Goal: Obtain resource: Download file/media

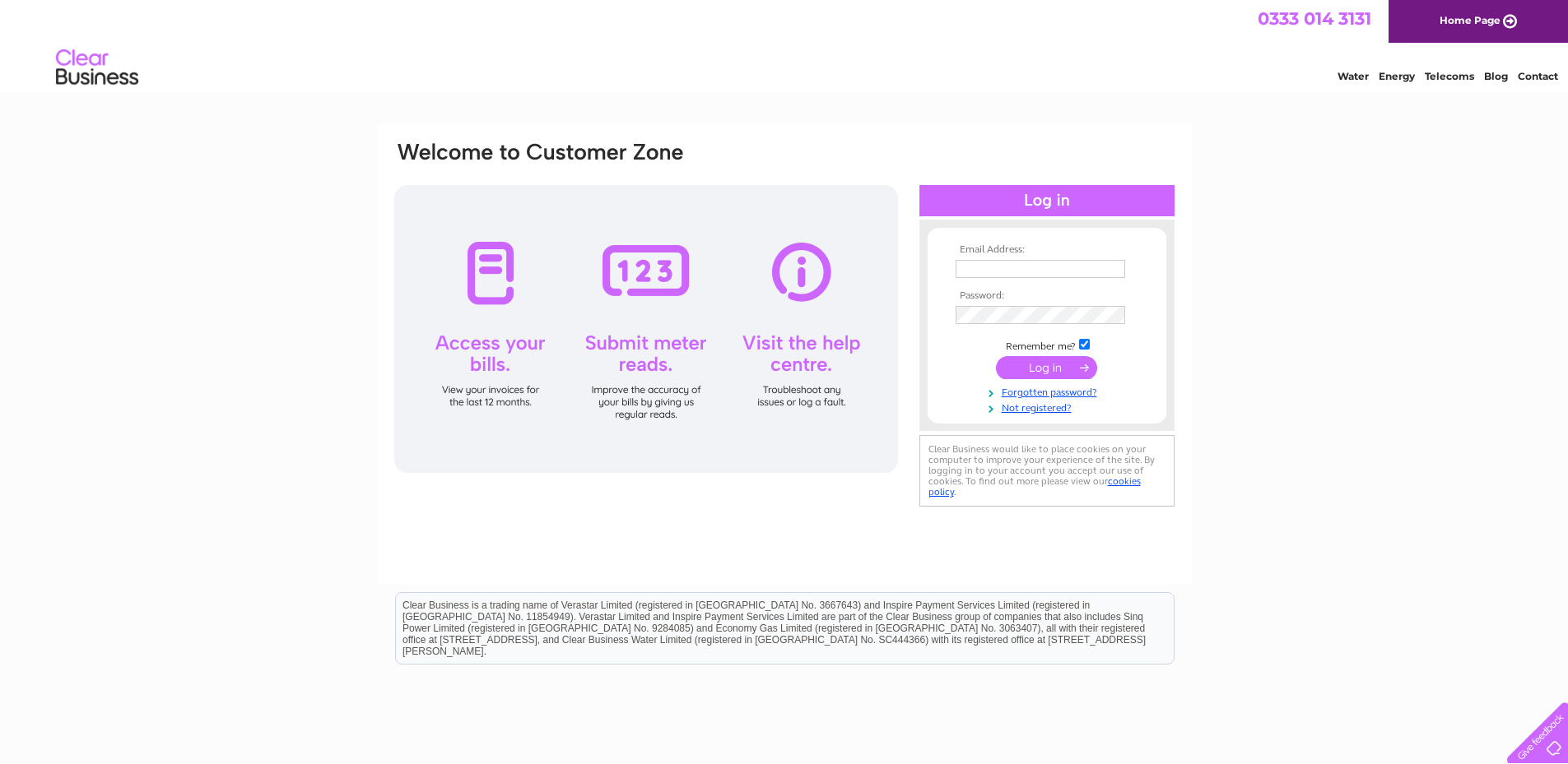
type input "[PERSON_NAME][EMAIL_ADDRESS][DOMAIN_NAME]"
click at [1045, 363] on input "submit" at bounding box center [1047, 368] width 101 height 23
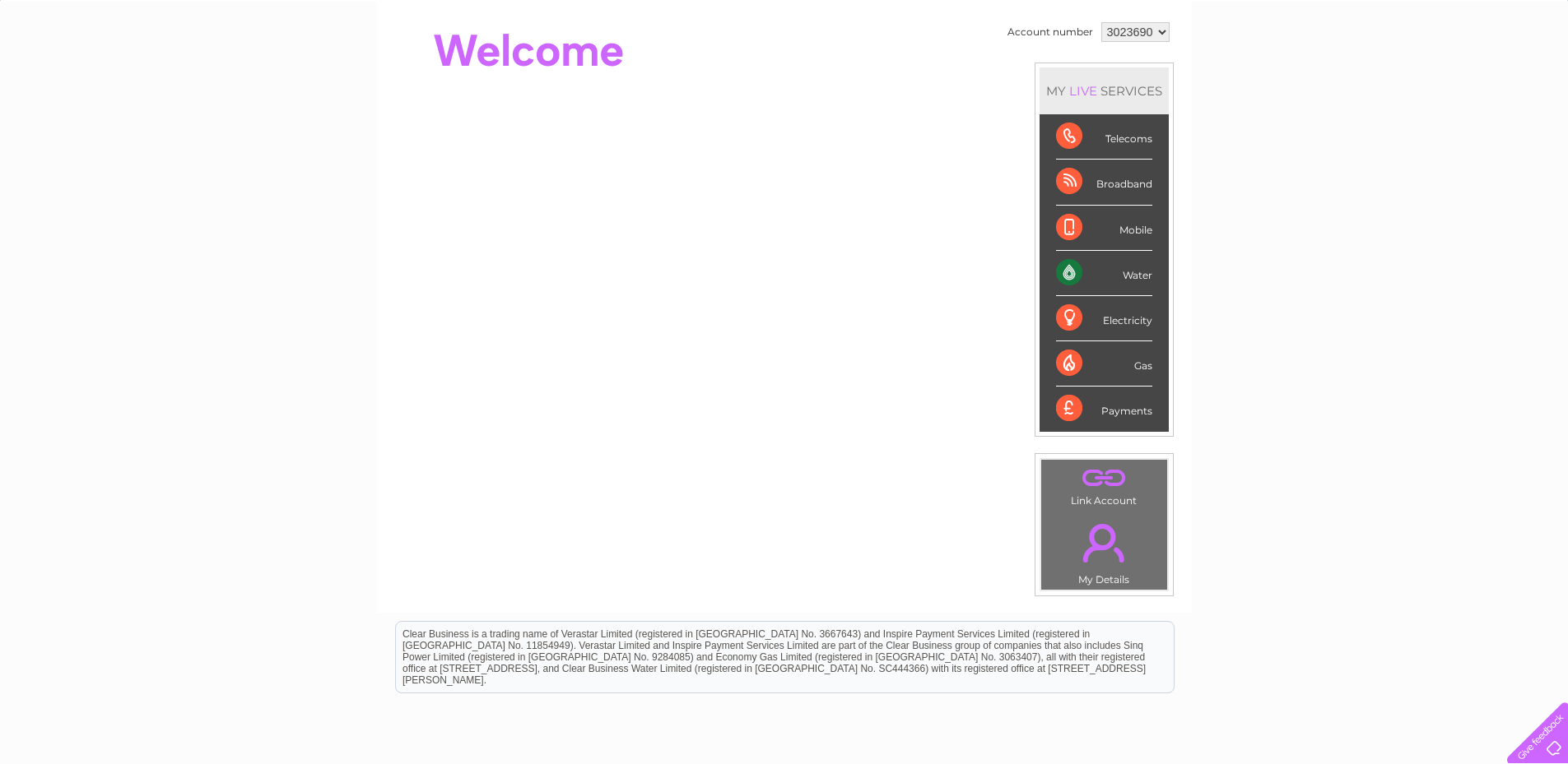
scroll to position [165, 0]
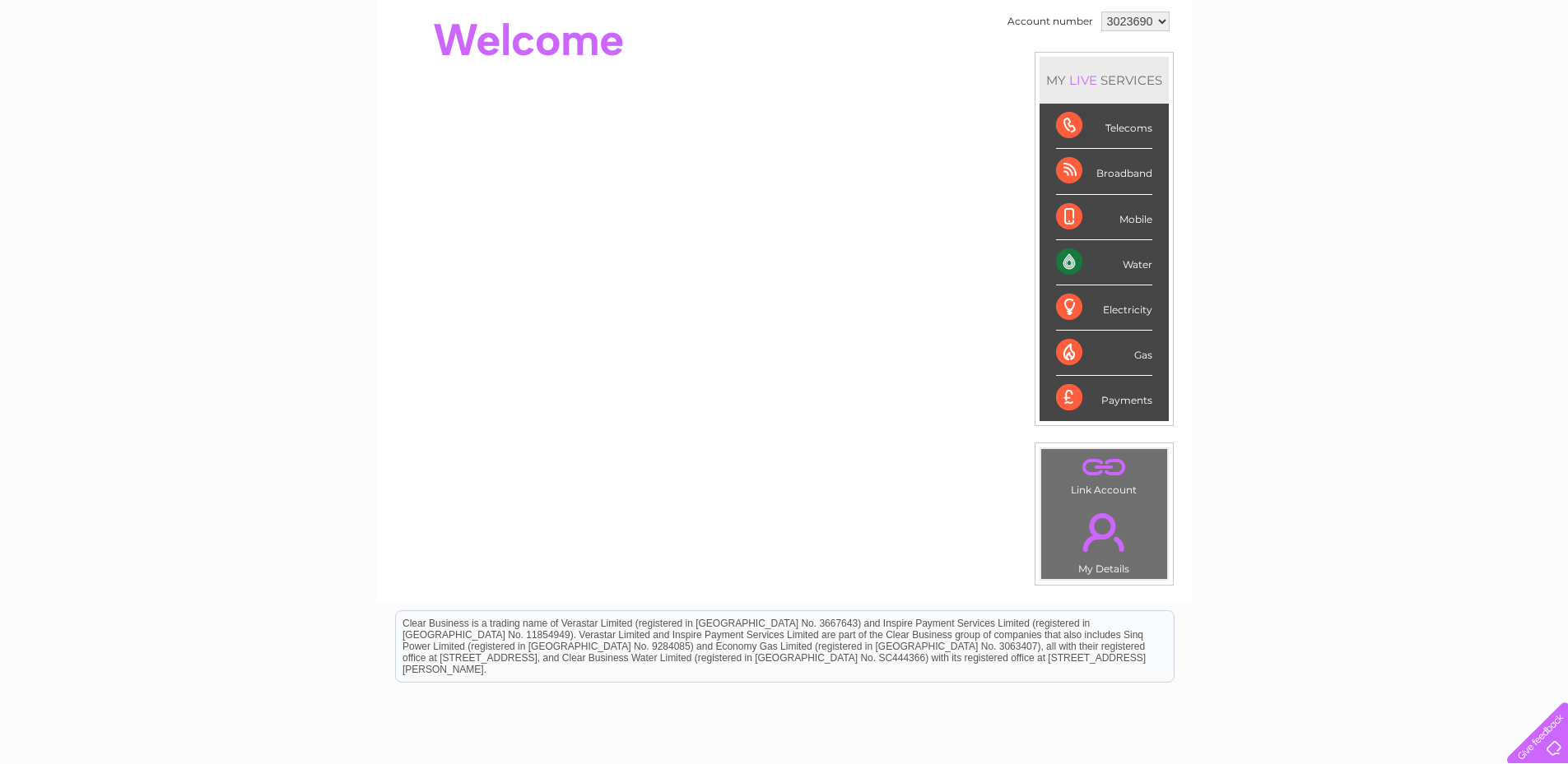
click at [1127, 396] on div "Payments" at bounding box center [1103, 398] width 96 height 45
click at [1072, 399] on div "Payments" at bounding box center [1103, 398] width 96 height 45
click at [1138, 260] on div "Water" at bounding box center [1103, 262] width 96 height 46
click at [1056, 260] on div "Water" at bounding box center [1103, 262] width 96 height 46
click at [1068, 257] on div "Water" at bounding box center [1103, 262] width 96 height 46
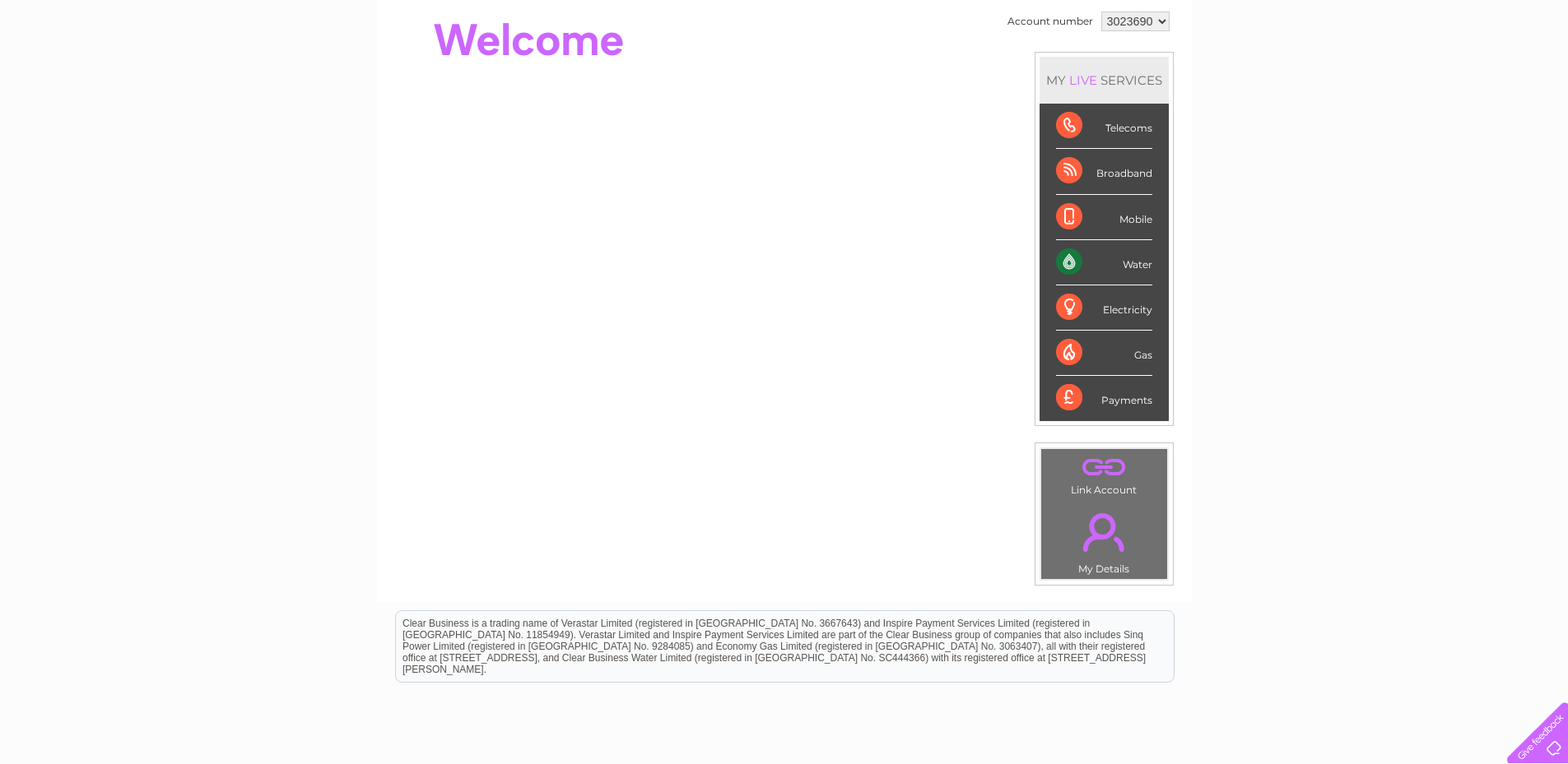
click at [1068, 257] on div "Water" at bounding box center [1103, 262] width 96 height 46
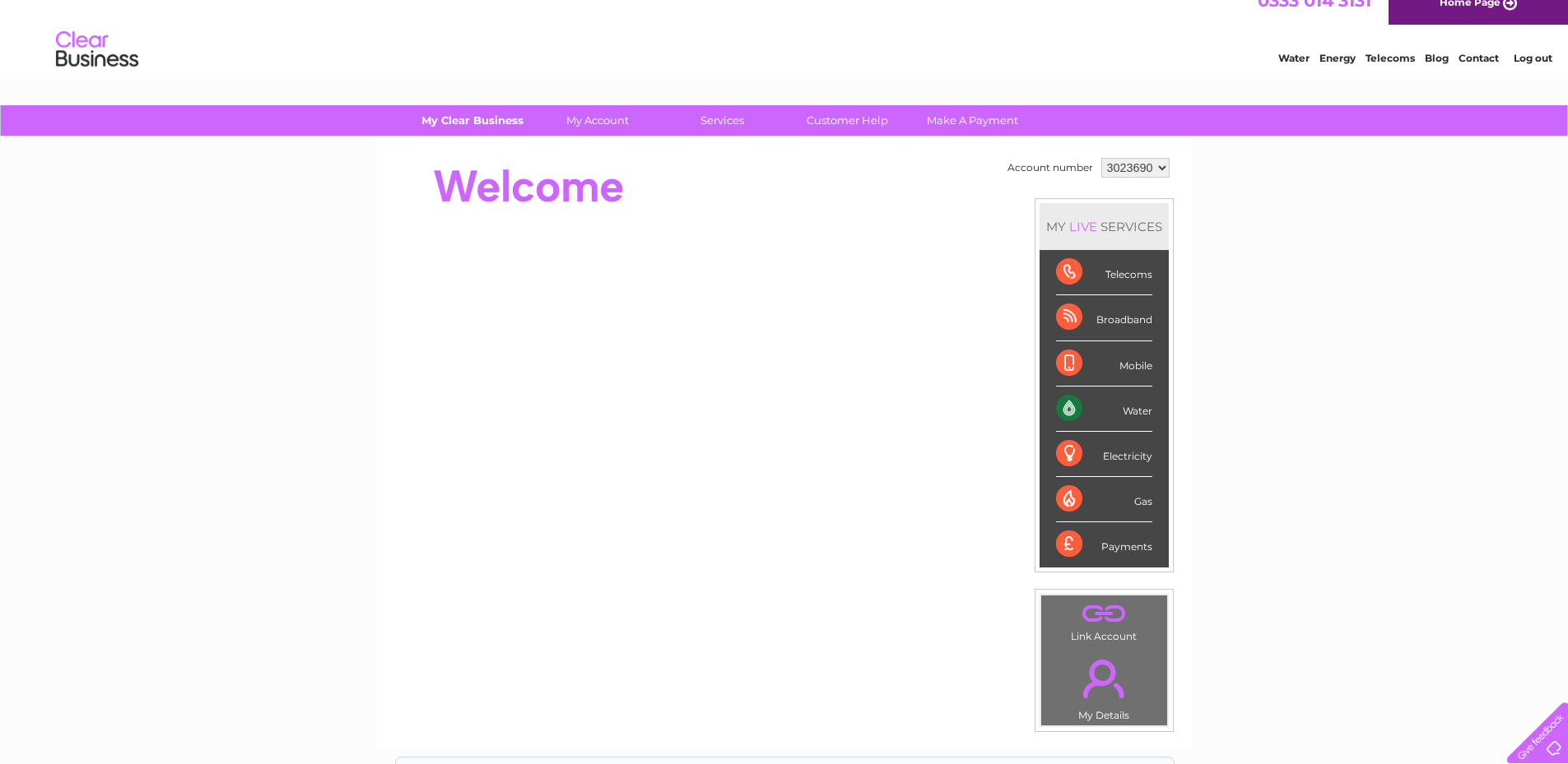
scroll to position [0, 0]
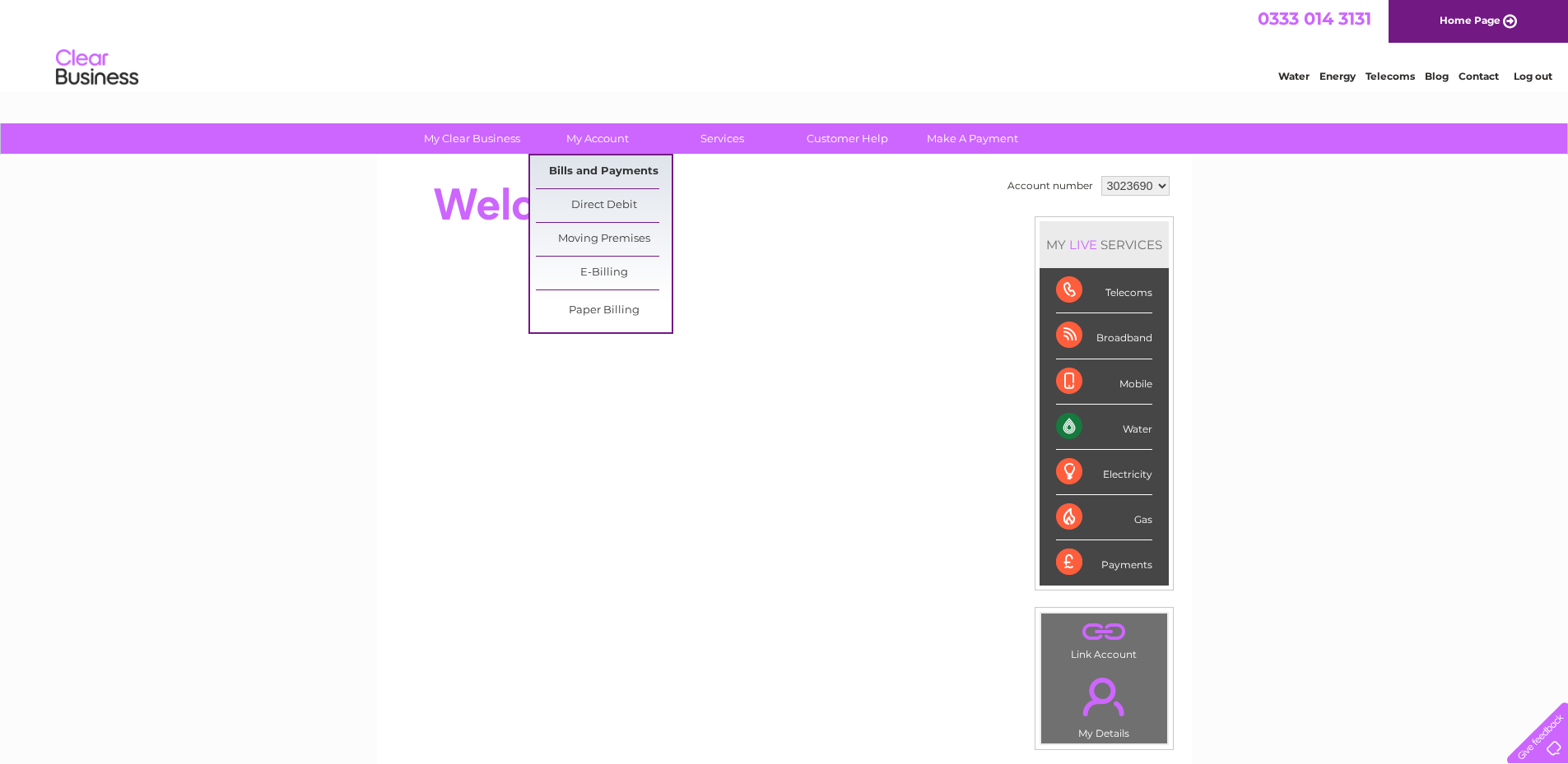
click at [611, 162] on link "Bills and Payments" at bounding box center [604, 171] width 136 height 33
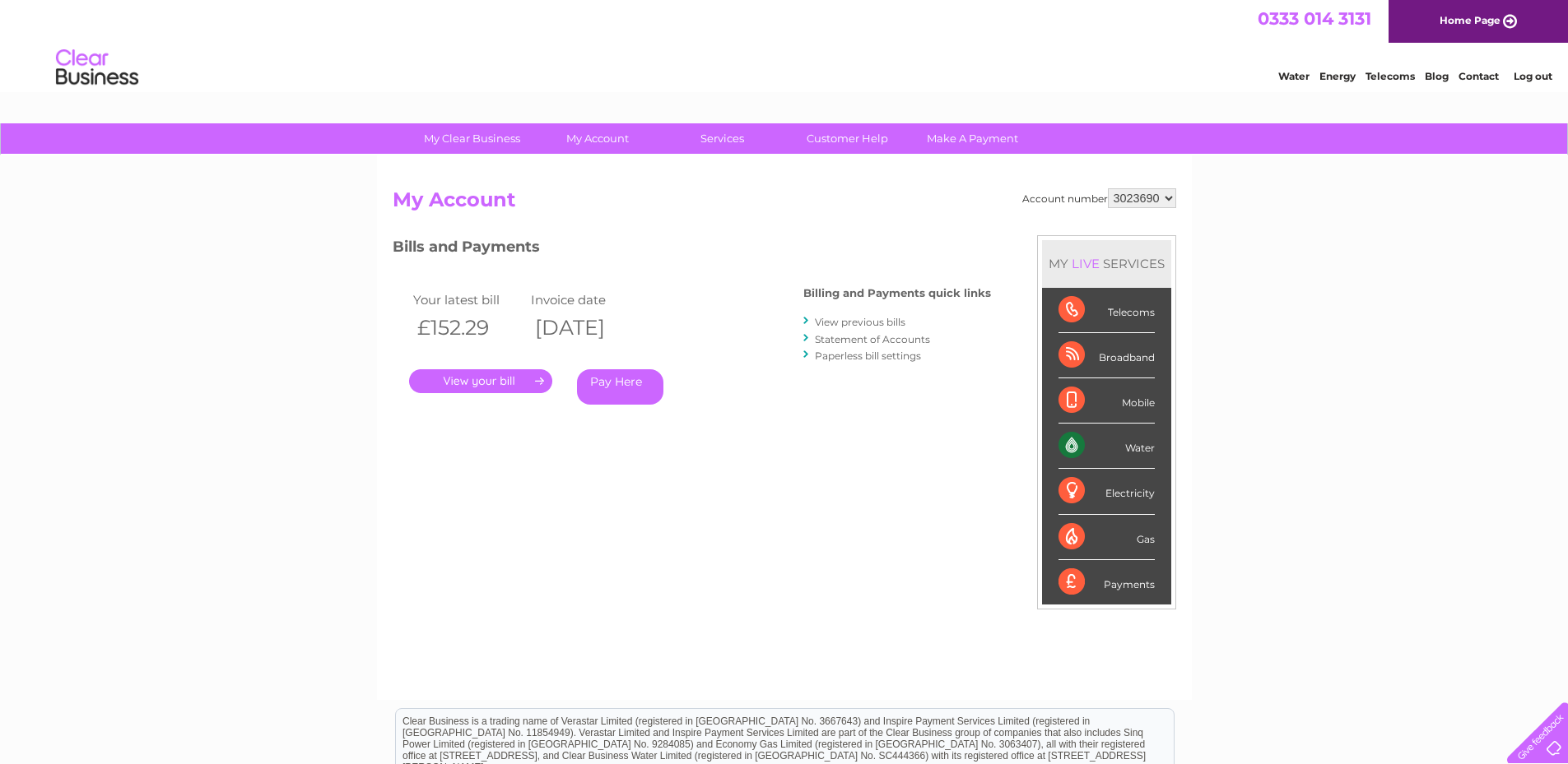
click at [861, 319] on link "View previous bills" at bounding box center [859, 322] width 90 height 12
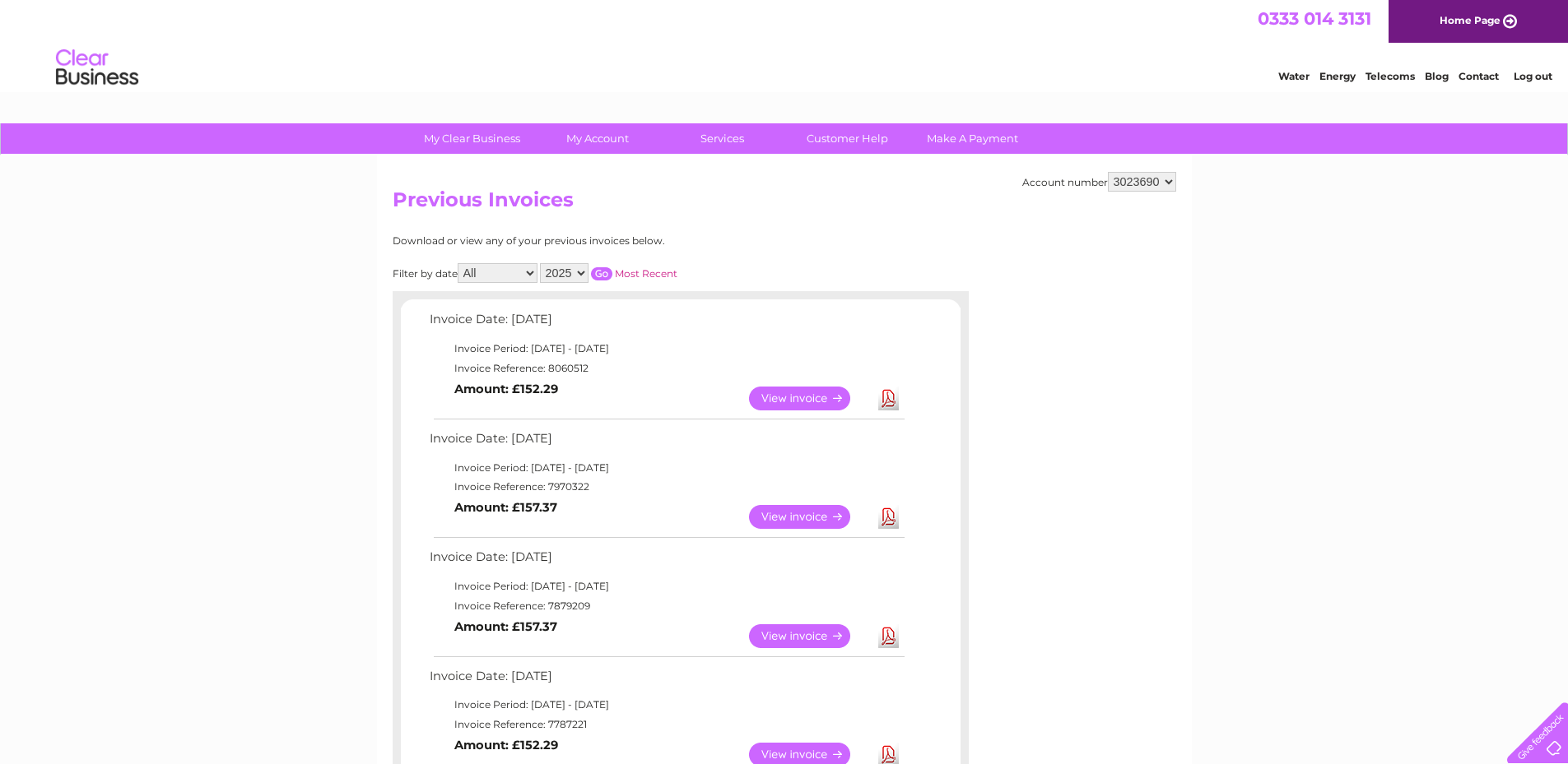
click at [888, 516] on link "Download" at bounding box center [888, 517] width 20 height 24
